Goal: Browse casually: Explore the website without a specific task or goal

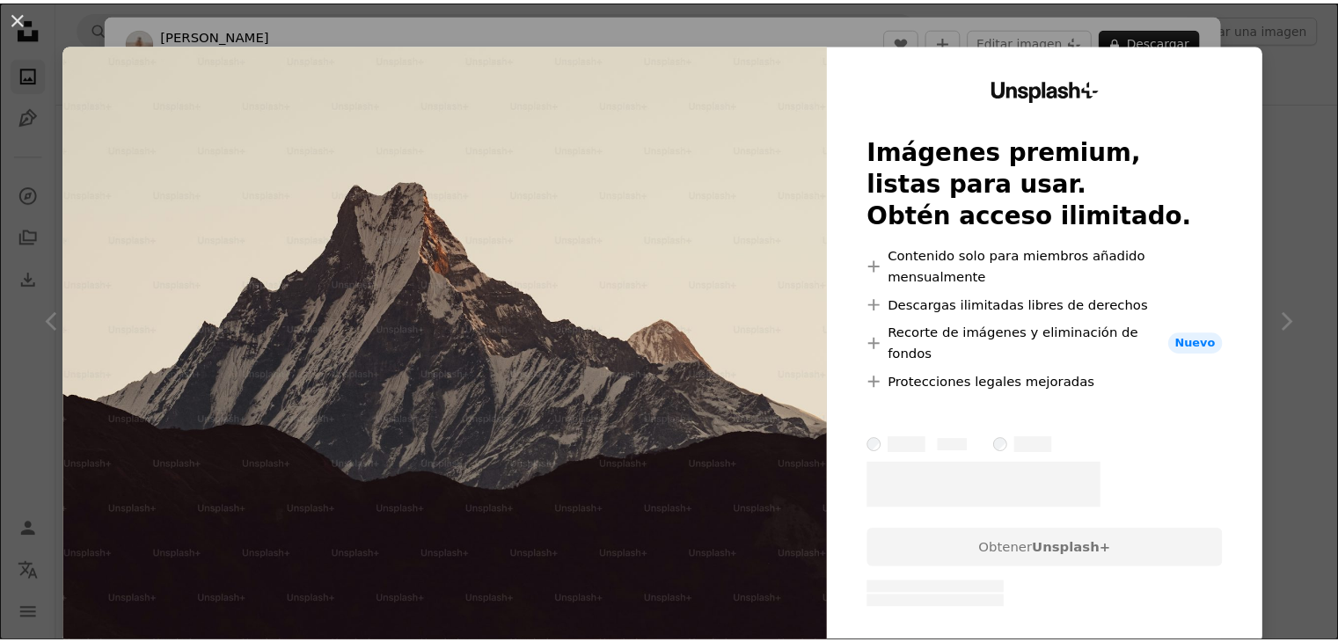
scroll to position [440, 0]
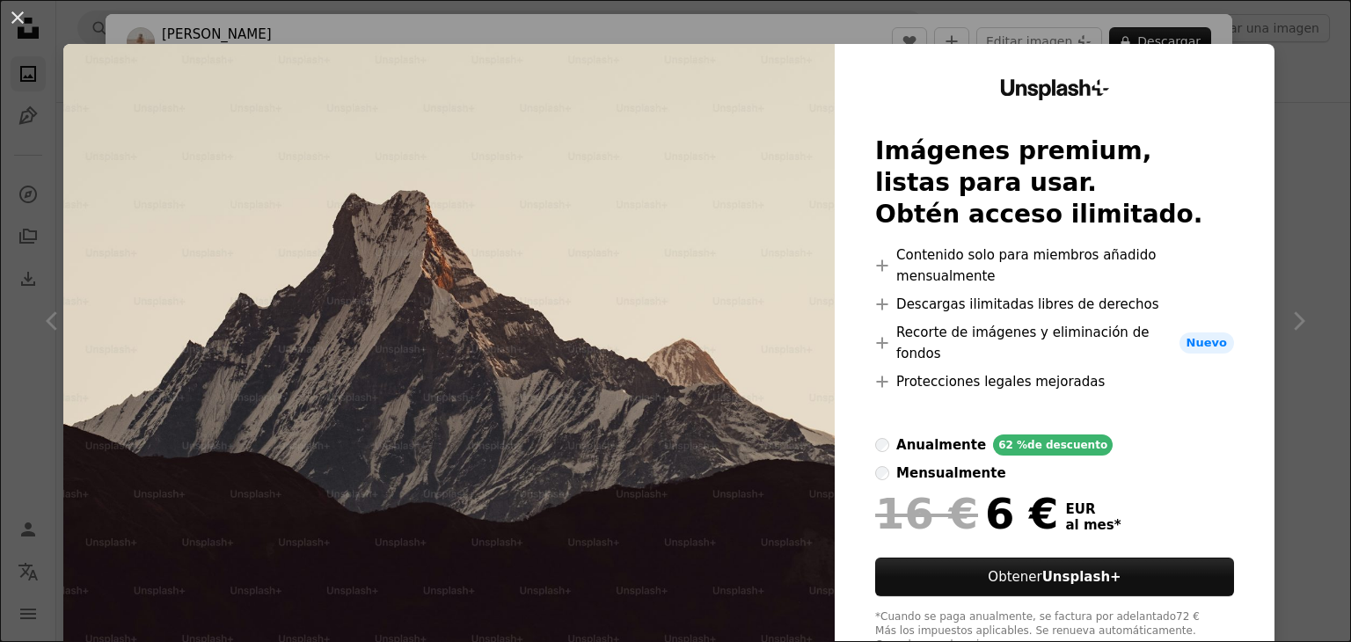
click at [1309, 193] on div "An X shape Unsplash+ Imágenes premium, listas para usar. Obtén acceso ilimitado…" at bounding box center [675, 321] width 1351 height 642
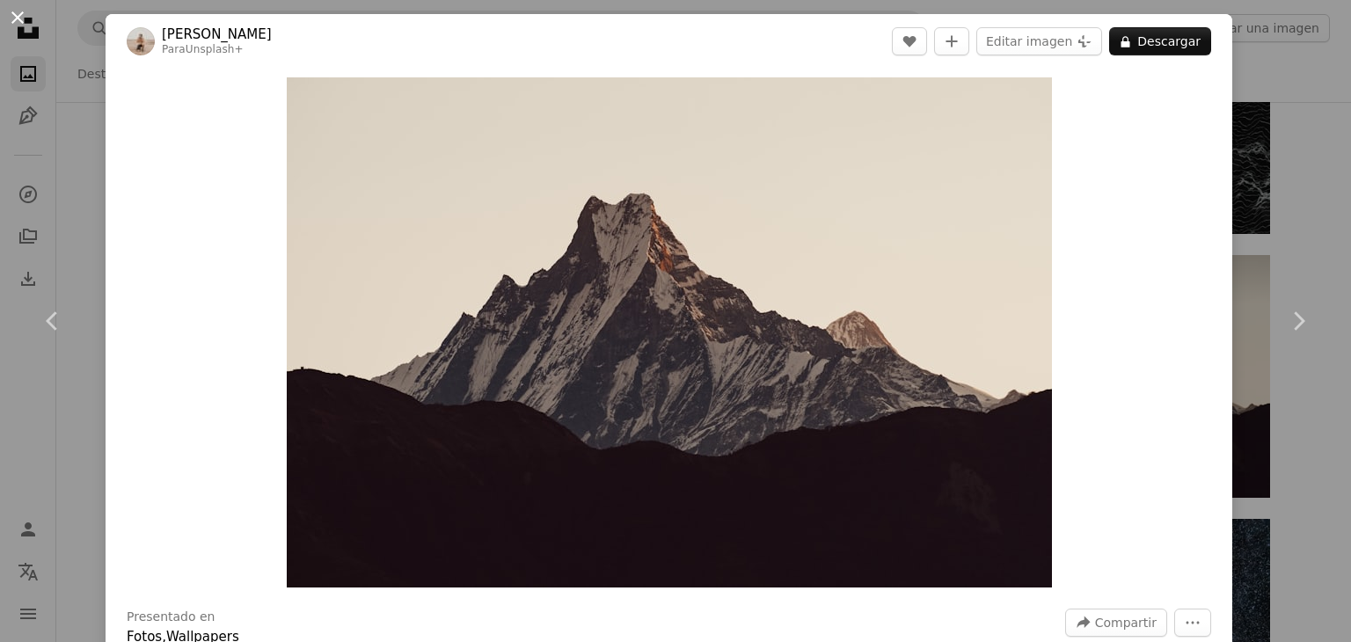
click at [7, 24] on button "An X shape" at bounding box center [17, 17] width 21 height 21
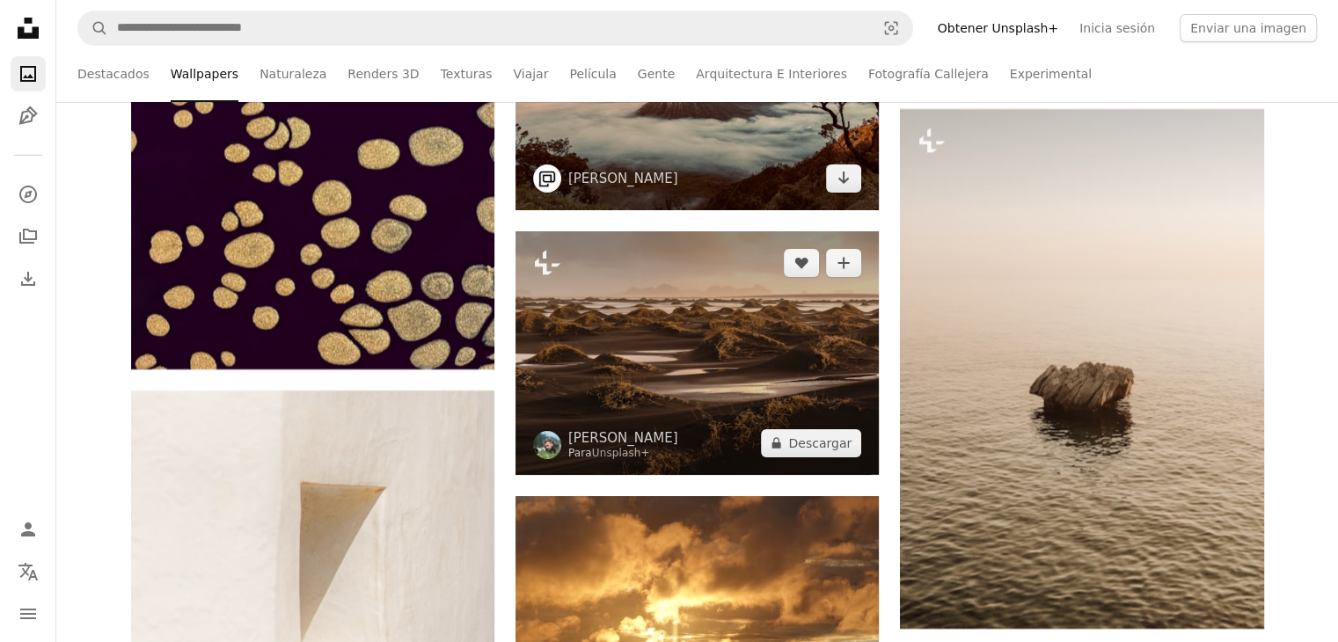
scroll to position [40116, 0]
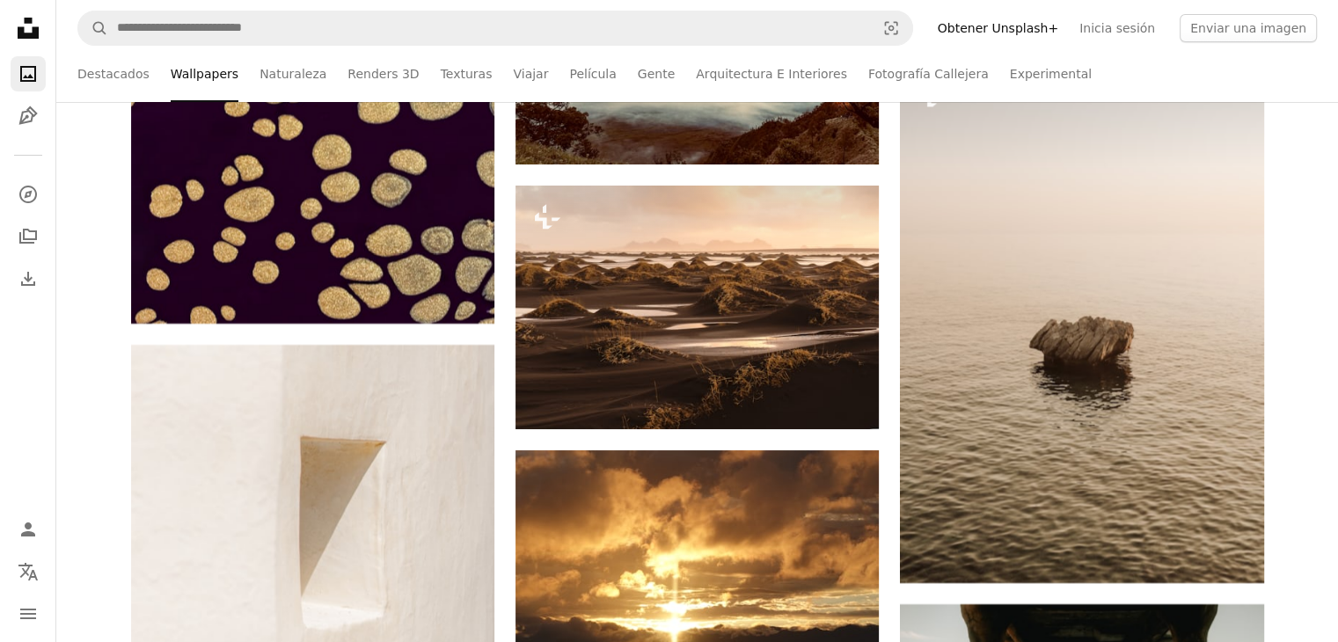
drag, startPoint x: 651, startPoint y: 265, endPoint x: 108, endPoint y: 233, distance: 543.7
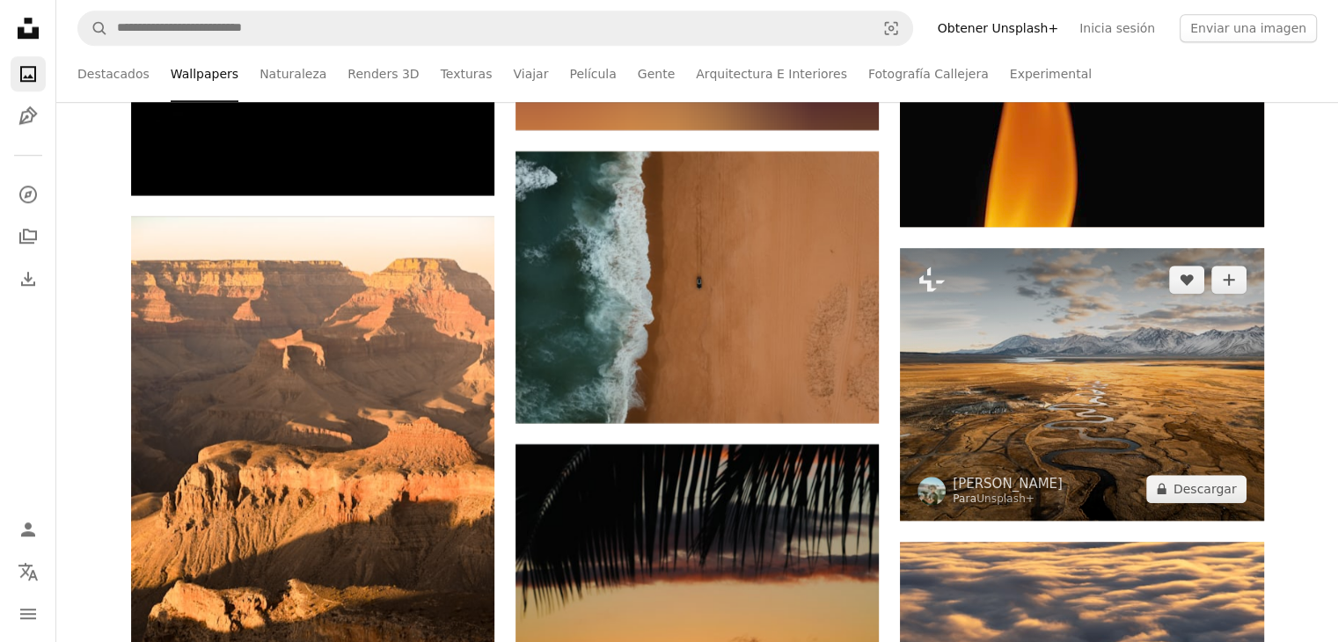
scroll to position [81903, 0]
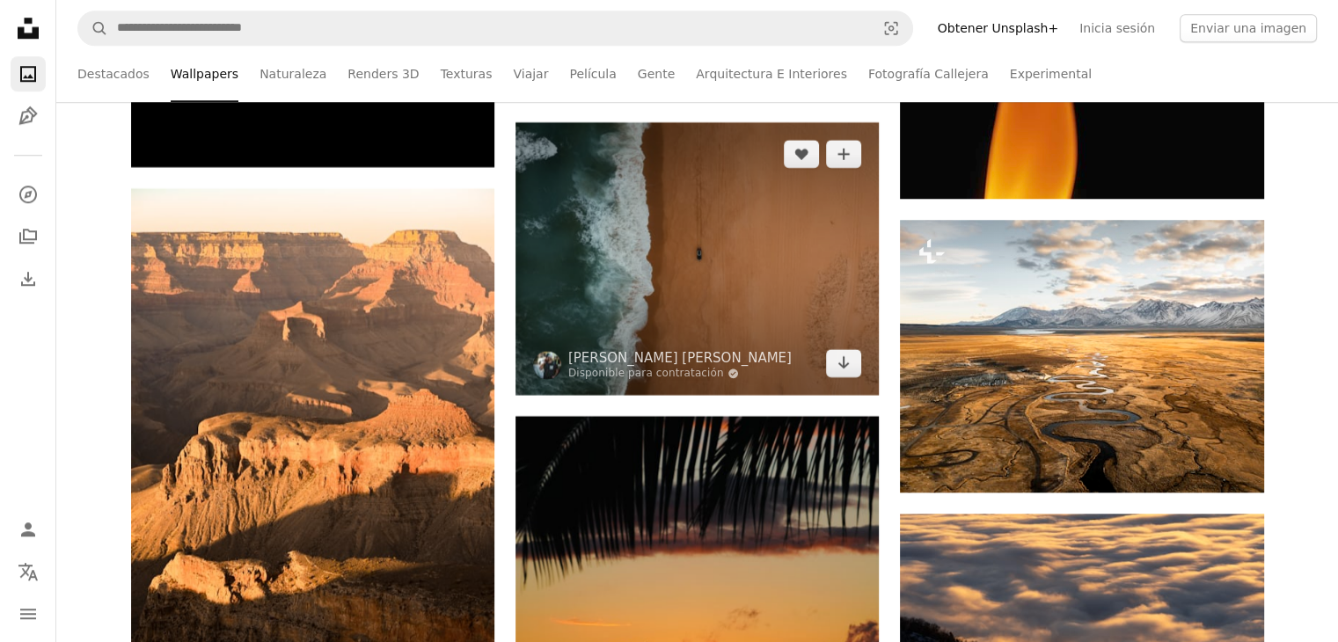
click at [742, 296] on img at bounding box center [697, 258] width 363 height 272
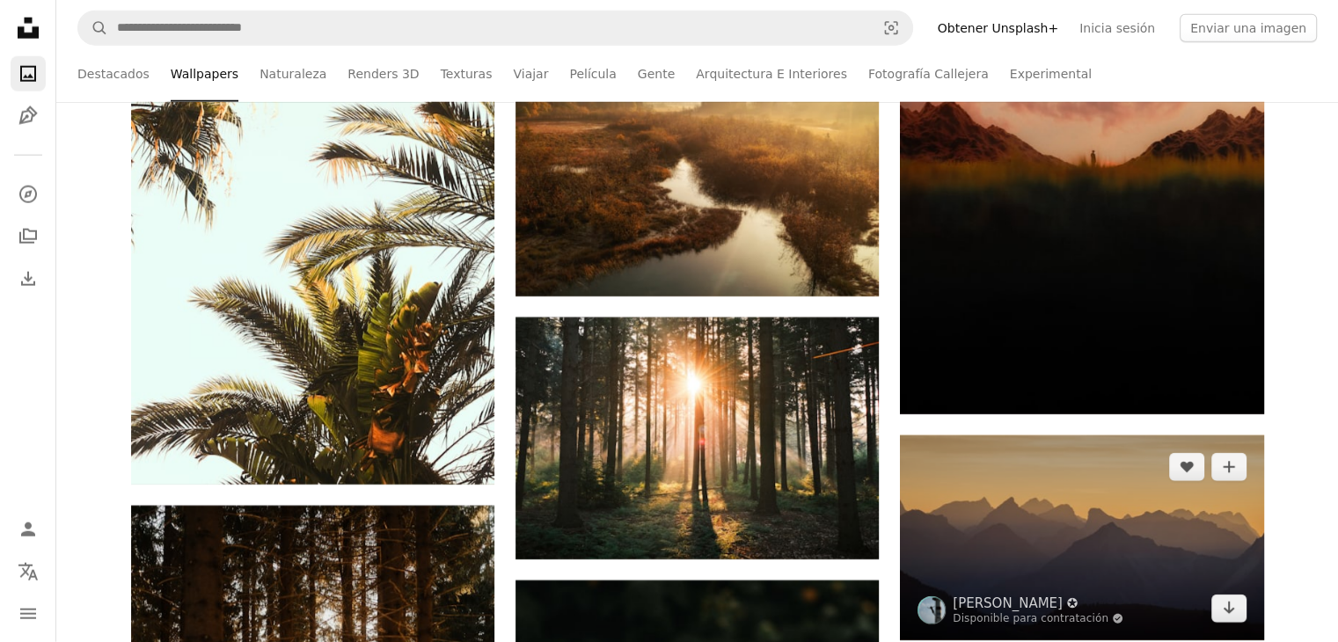
scroll to position [91756, 0]
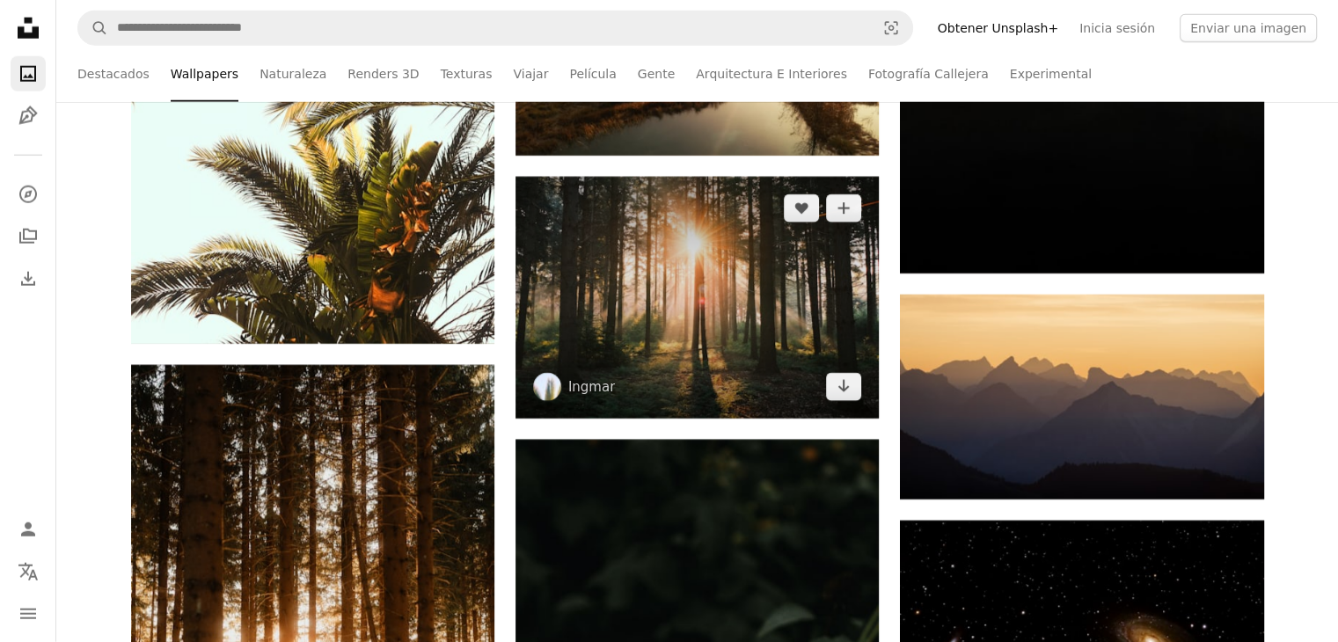
drag, startPoint x: 898, startPoint y: 320, endPoint x: 759, endPoint y: 324, distance: 139.0
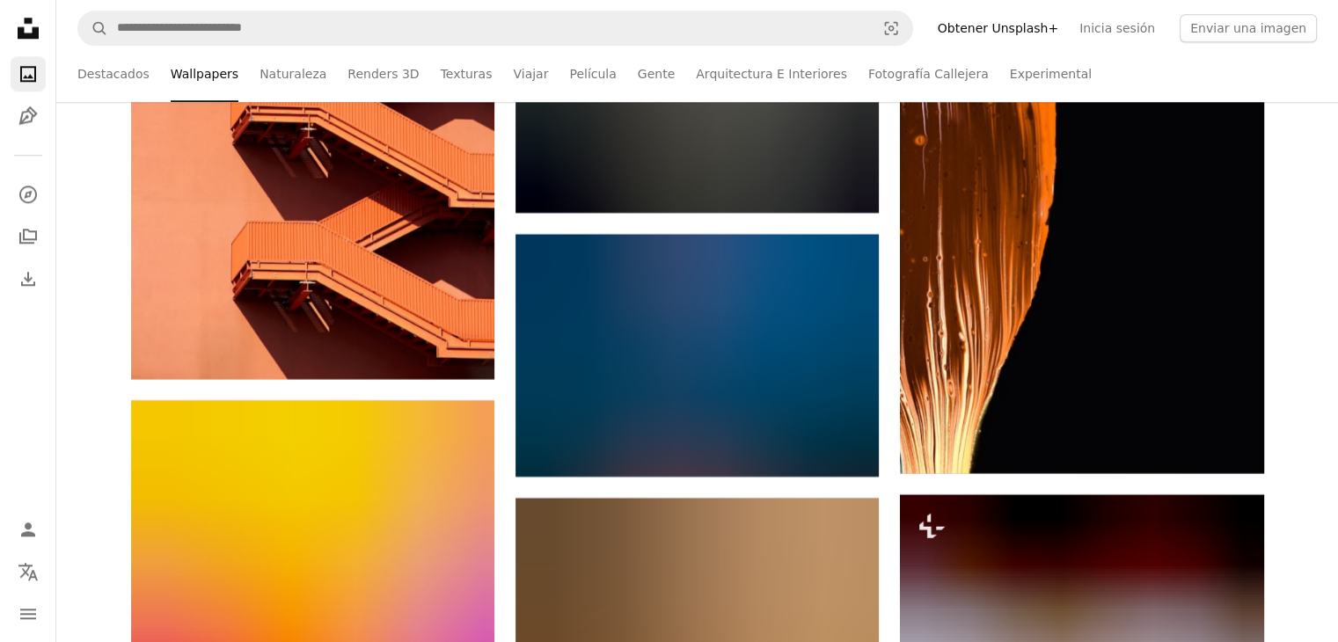
scroll to position [149027, 0]
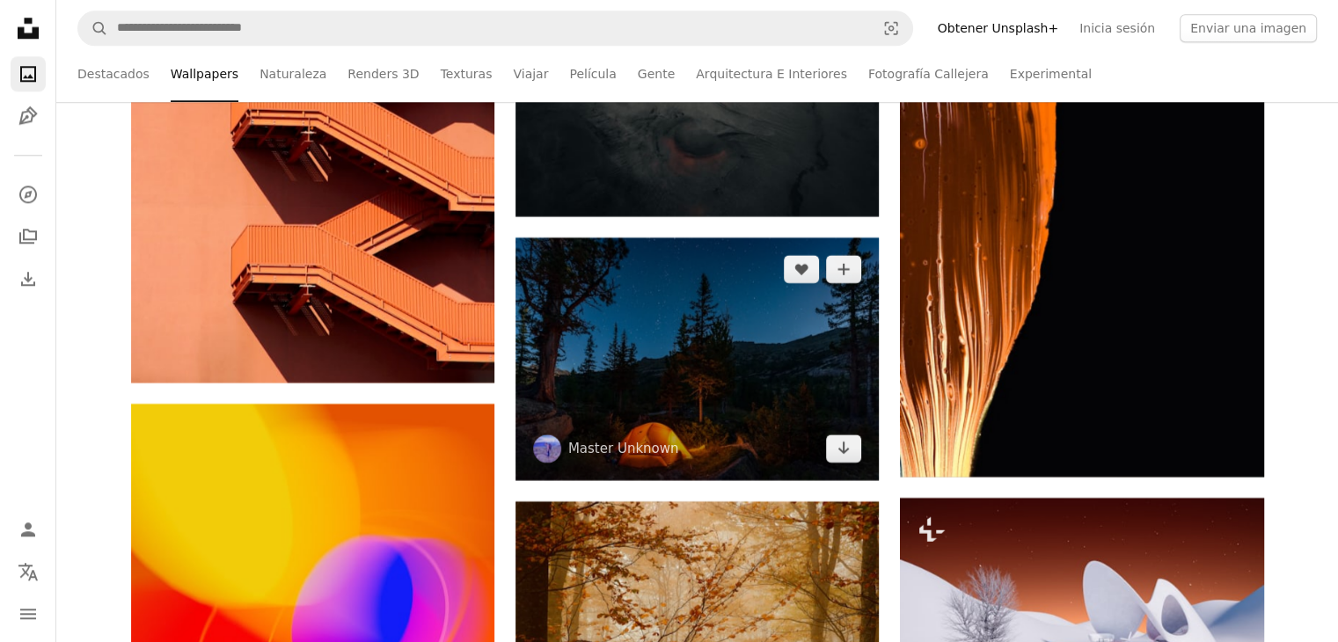
drag, startPoint x: 690, startPoint y: 374, endPoint x: 837, endPoint y: 2, distance: 400.1
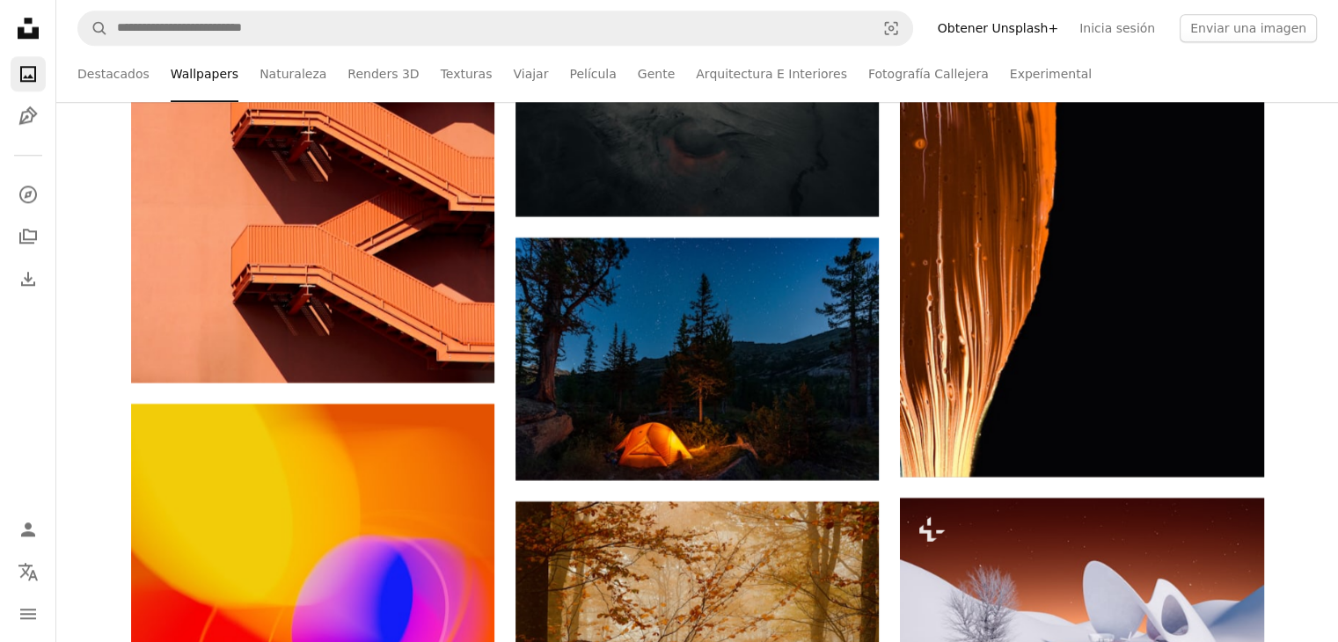
click at [837, 2] on nav "A magnifying glass Visual search Obtener Unsplash+ Inicia sesión Enviar una ima…" at bounding box center [697, 28] width 1282 height 56
